Goal: Navigation & Orientation: Find specific page/section

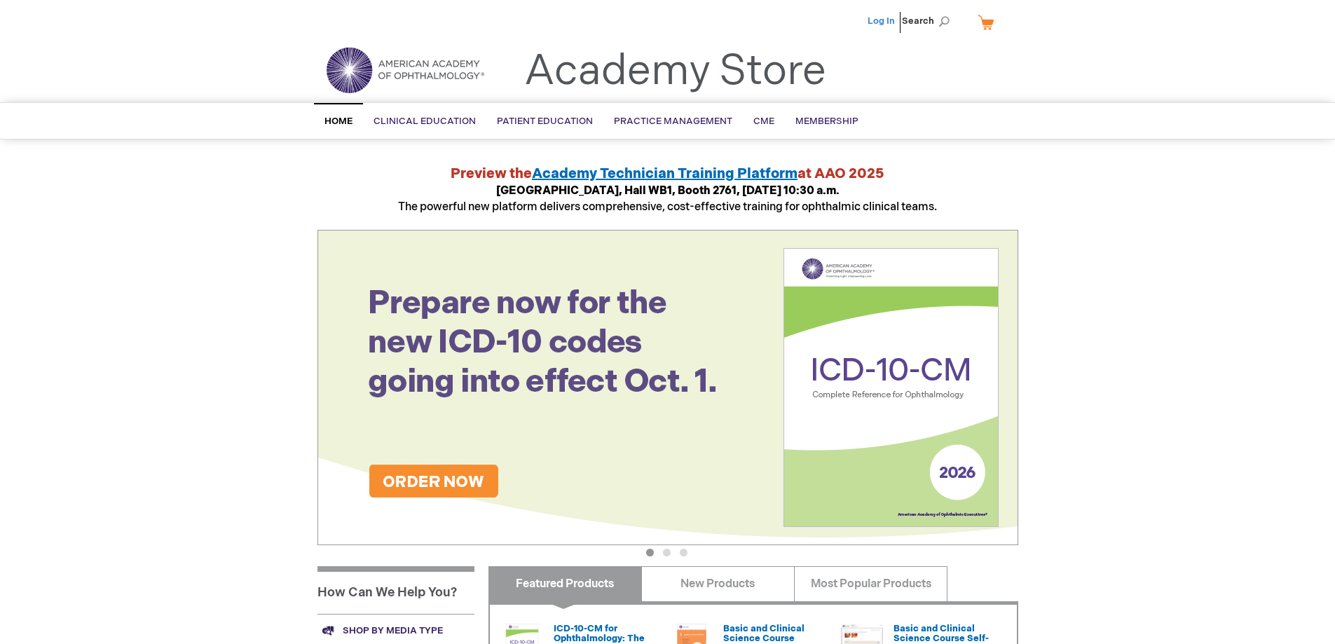
click at [887, 23] on link "Log In" at bounding box center [881, 20] width 27 height 11
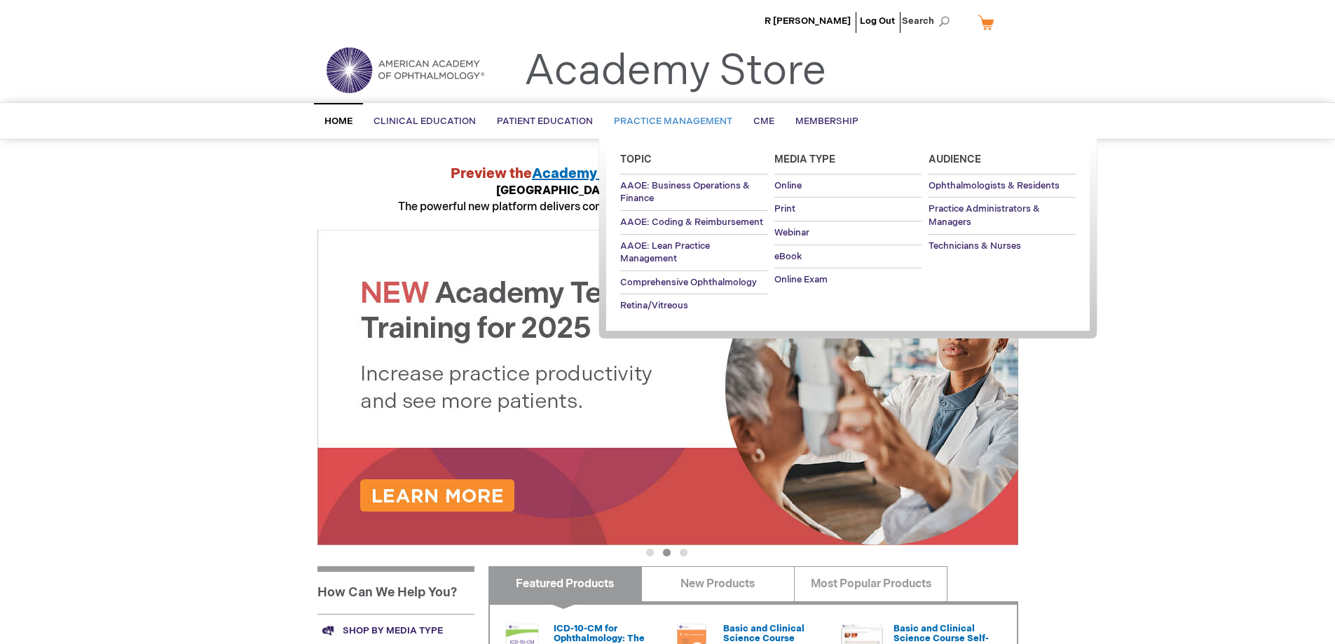
click at [681, 119] on span "Practice Management" at bounding box center [673, 121] width 118 height 11
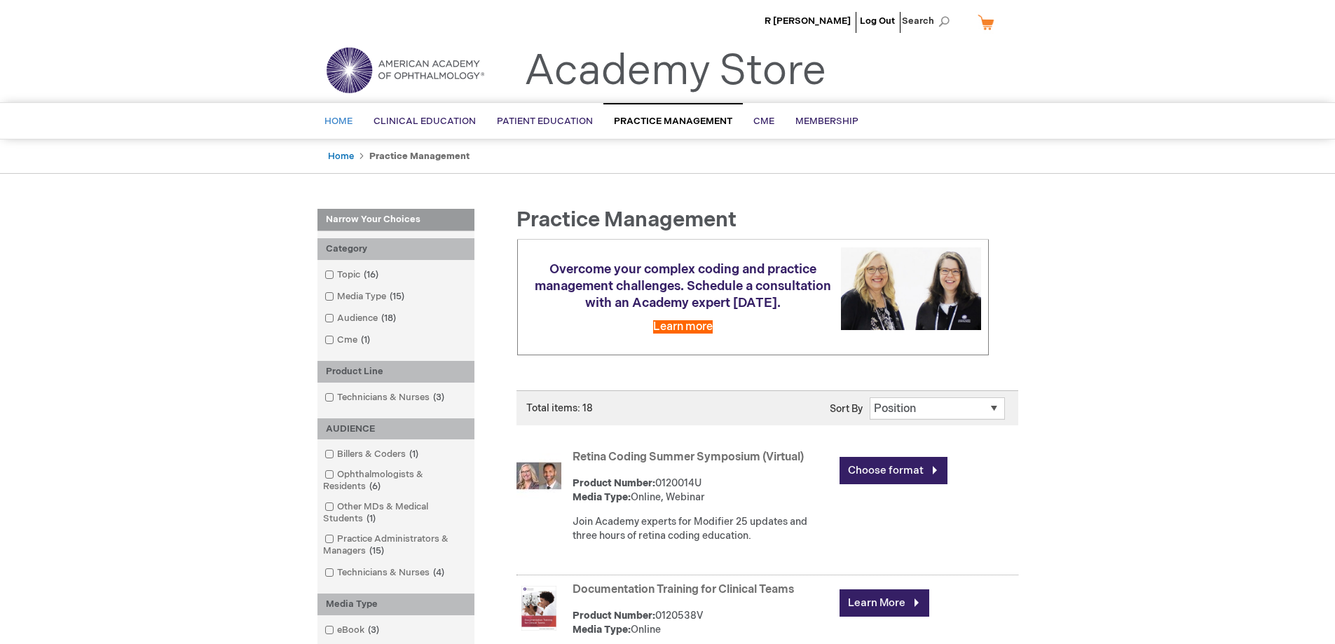
click at [332, 126] on span "Home" at bounding box center [339, 121] width 28 height 11
